Goal: Transaction & Acquisition: Purchase product/service

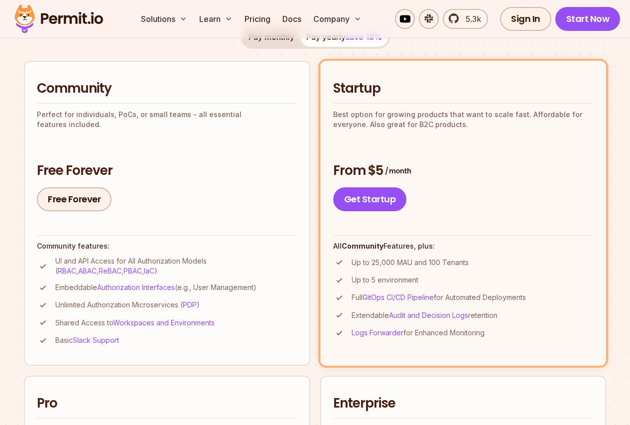
scroll to position [212, 0]
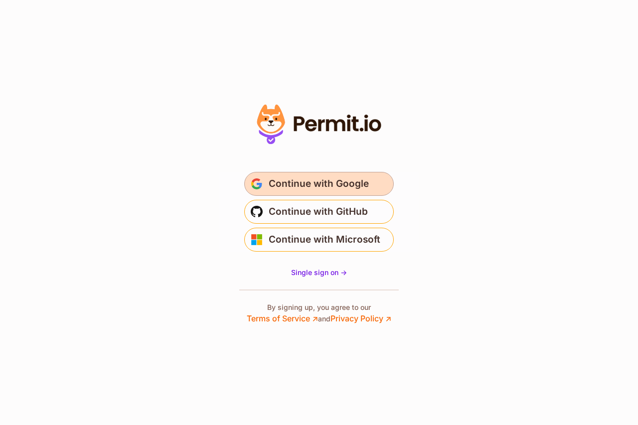
click at [352, 182] on span "Continue with Google" at bounding box center [319, 184] width 100 height 16
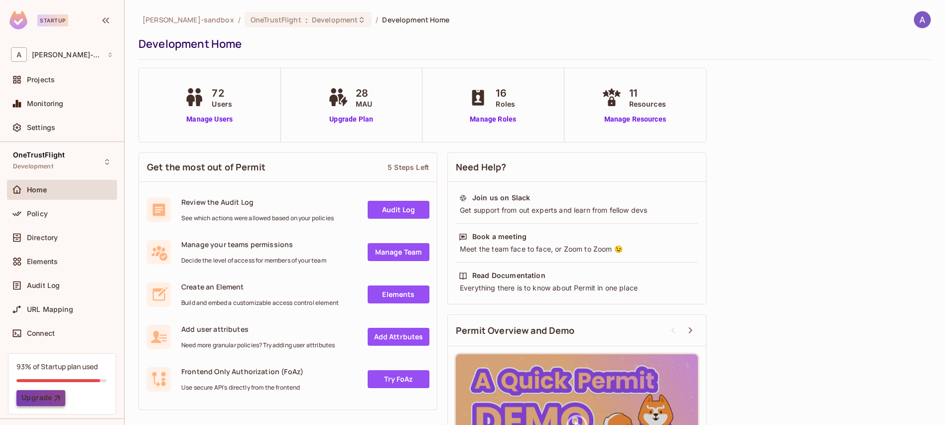
click at [38, 396] on button "Upgrade" at bounding box center [40, 398] width 49 height 16
click at [37, 398] on button "Upgrade" at bounding box center [40, 398] width 49 height 16
click at [637, 25] on img at bounding box center [922, 19] width 16 height 16
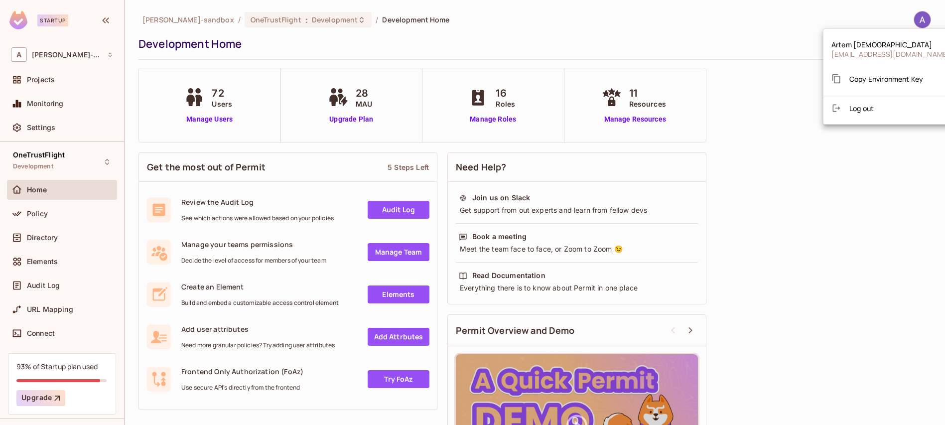
click at [637, 212] on div at bounding box center [472, 212] width 945 height 425
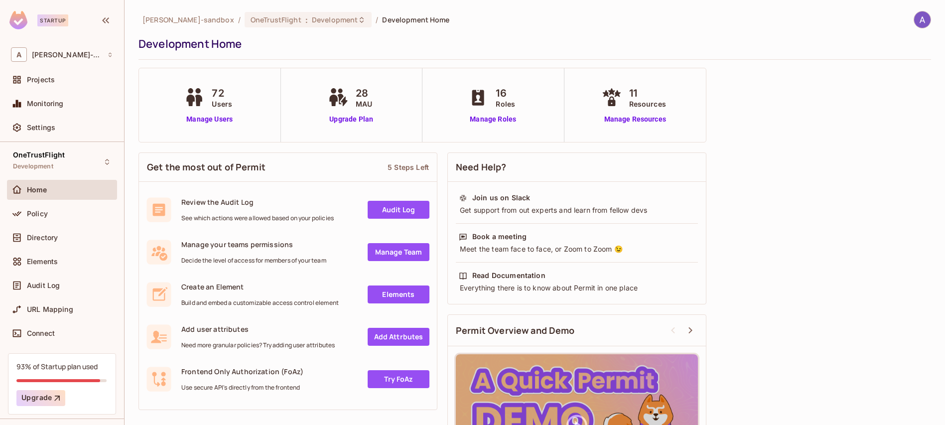
click at [60, 19] on div "Startup" at bounding box center [52, 20] width 31 height 12
click at [105, 19] on icon "button" at bounding box center [106, 20] width 12 height 12
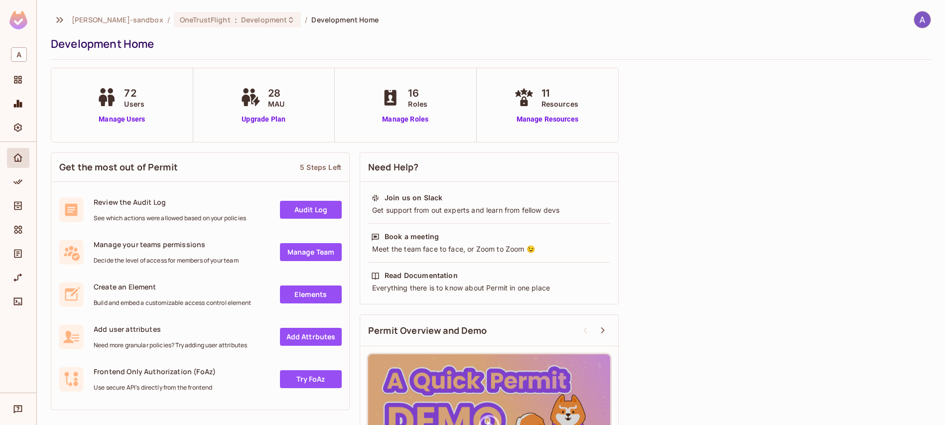
click at [25, 20] on img at bounding box center [18, 20] width 18 height 18
click at [48, 17] on div "alex-trustflight-sandbox / OneTrustFlight : Development / Development Home Deve…" at bounding box center [491, 212] width 908 height 425
click at [53, 17] on button "button" at bounding box center [59, 20] width 17 height 16
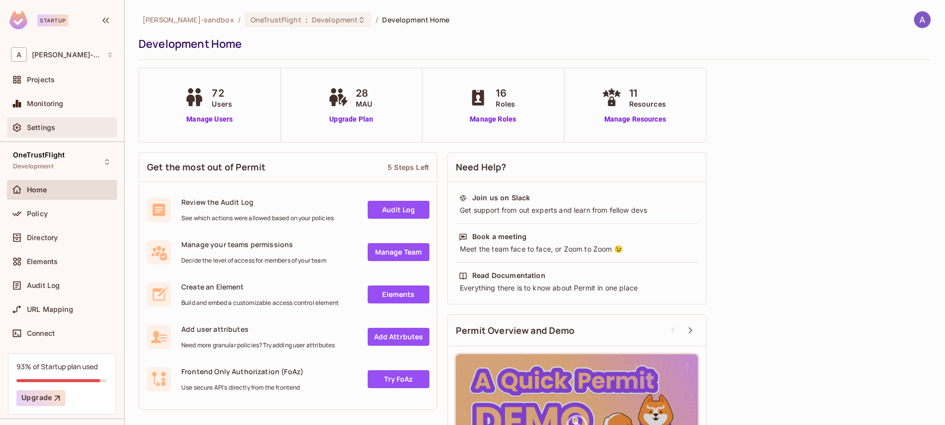
click at [58, 129] on div "Settings" at bounding box center [70, 128] width 86 height 8
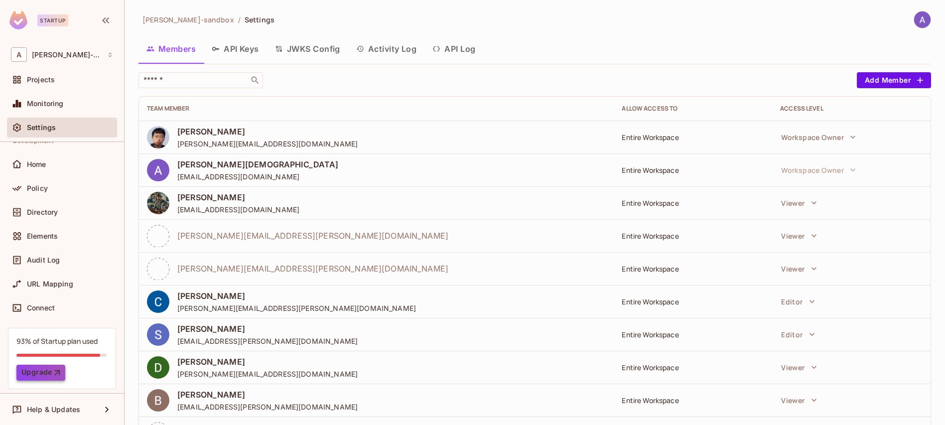
click at [43, 368] on button "Upgrade" at bounding box center [40, 373] width 49 height 16
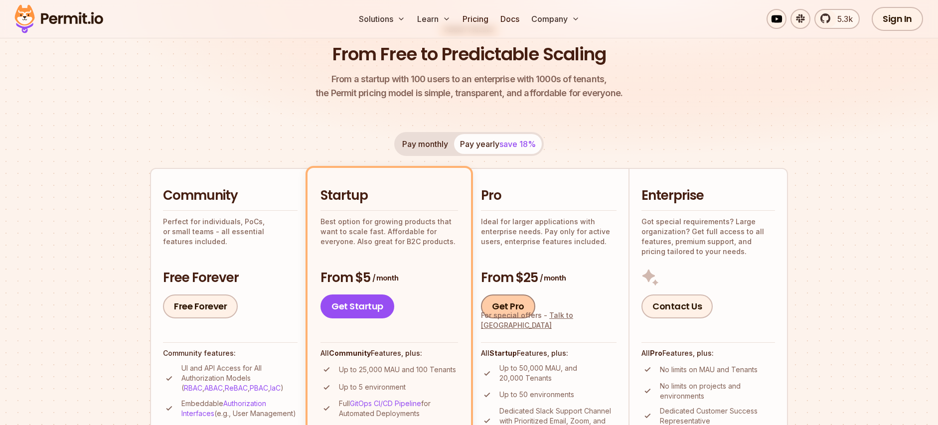
click at [507, 311] on link "Get Pro" at bounding box center [508, 306] width 54 height 24
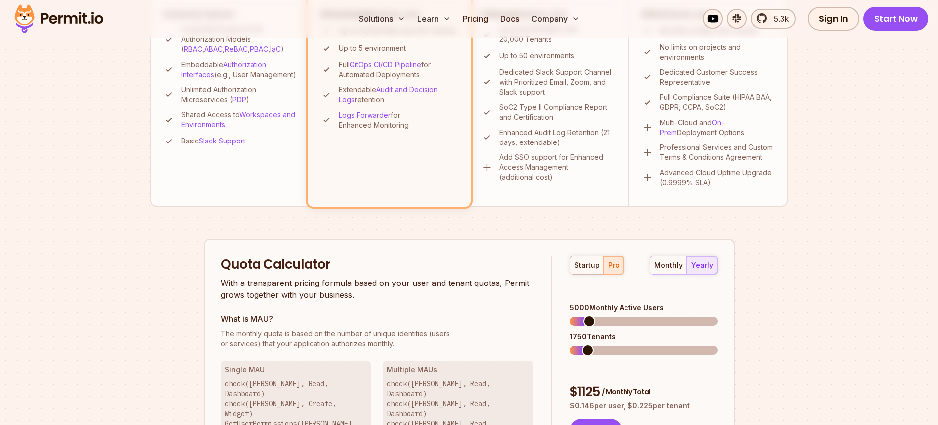
scroll to position [636, 0]
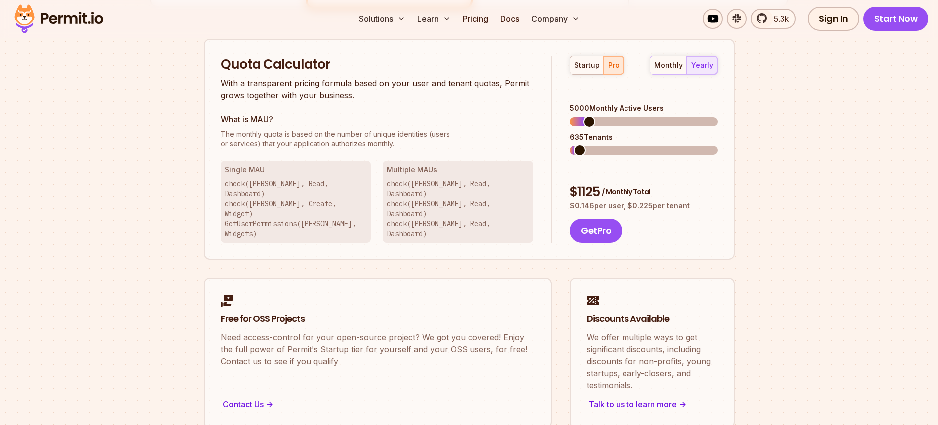
click at [573, 144] on span at bounding box center [579, 150] width 12 height 12
click at [673, 116] on span at bounding box center [670, 122] width 12 height 12
click at [569, 116] on span at bounding box center [575, 122] width 12 height 12
click at [594, 117] on span at bounding box center [642, 121] width 147 height 9
click at [571, 144] on span at bounding box center [577, 150] width 12 height 12
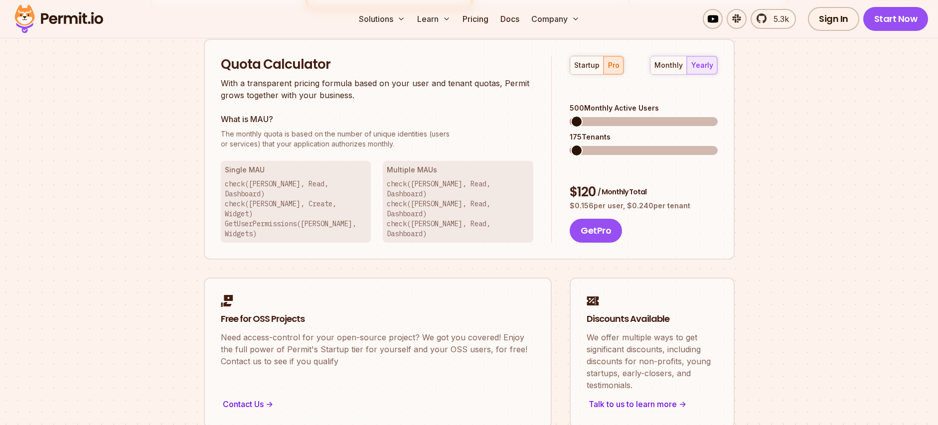
click at [570, 116] on span at bounding box center [576, 122] width 12 height 12
click at [569, 116] on span at bounding box center [575, 122] width 12 height 12
click at [570, 116] on span at bounding box center [576, 122] width 12 height 12
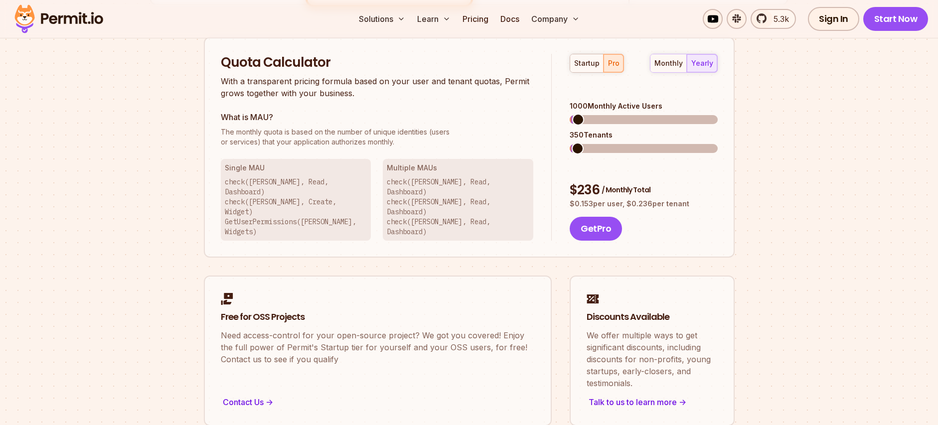
click at [572, 114] on span at bounding box center [578, 120] width 12 height 12
click at [569, 142] on span at bounding box center [575, 148] width 12 height 12
click at [570, 114] on span at bounding box center [576, 120] width 12 height 12
click at [569, 142] on span at bounding box center [575, 148] width 12 height 12
click at [572, 114] on span at bounding box center [578, 120] width 12 height 12
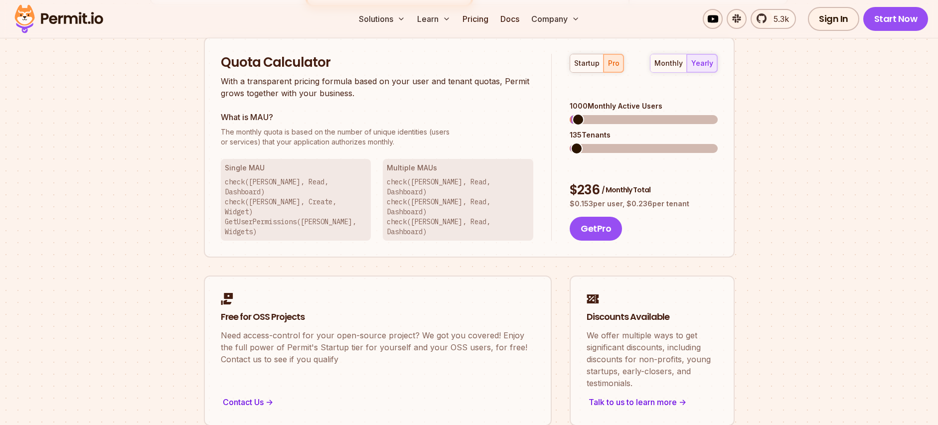
click at [570, 142] on span at bounding box center [576, 148] width 12 height 12
click at [606, 217] on button "Get Pro" at bounding box center [595, 229] width 52 height 24
click at [664, 64] on div "monthly" at bounding box center [668, 63] width 28 height 10
click at [699, 63] on div "yearly" at bounding box center [702, 63] width 22 height 10
click at [671, 61] on div "monthly" at bounding box center [668, 63] width 28 height 10
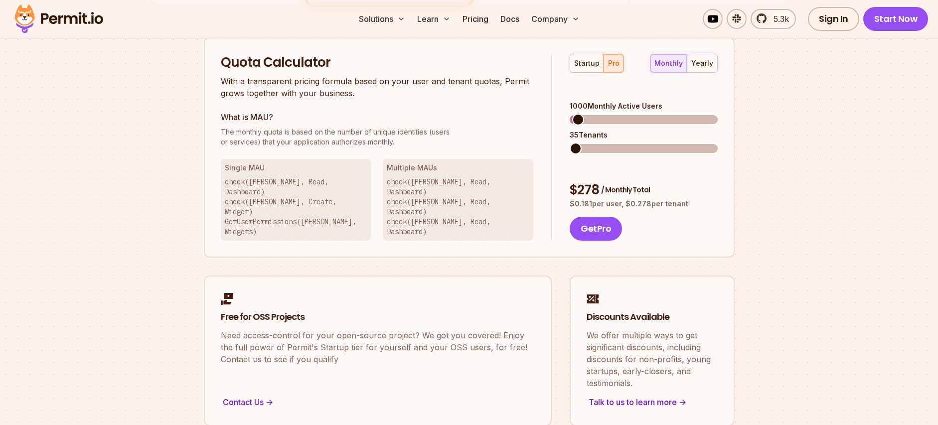
click at [569, 142] on span at bounding box center [575, 148] width 12 height 12
click at [584, 217] on button "Get Pro" at bounding box center [595, 229] width 52 height 24
click at [570, 114] on span at bounding box center [576, 120] width 12 height 12
click at [569, 142] on span at bounding box center [575, 148] width 12 height 12
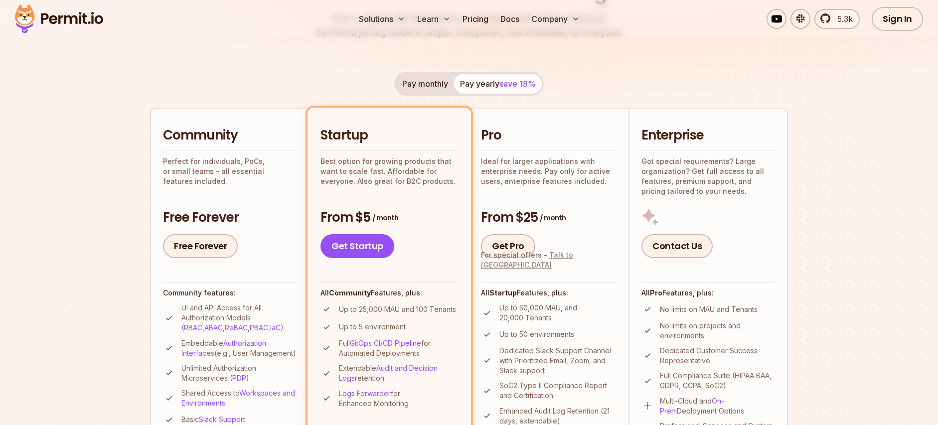
scroll to position [158, 0]
click at [555, 266] on link "Talk to [GEOGRAPHIC_DATA]" at bounding box center [527, 260] width 92 height 18
